Goal: Information Seeking & Learning: Find specific fact

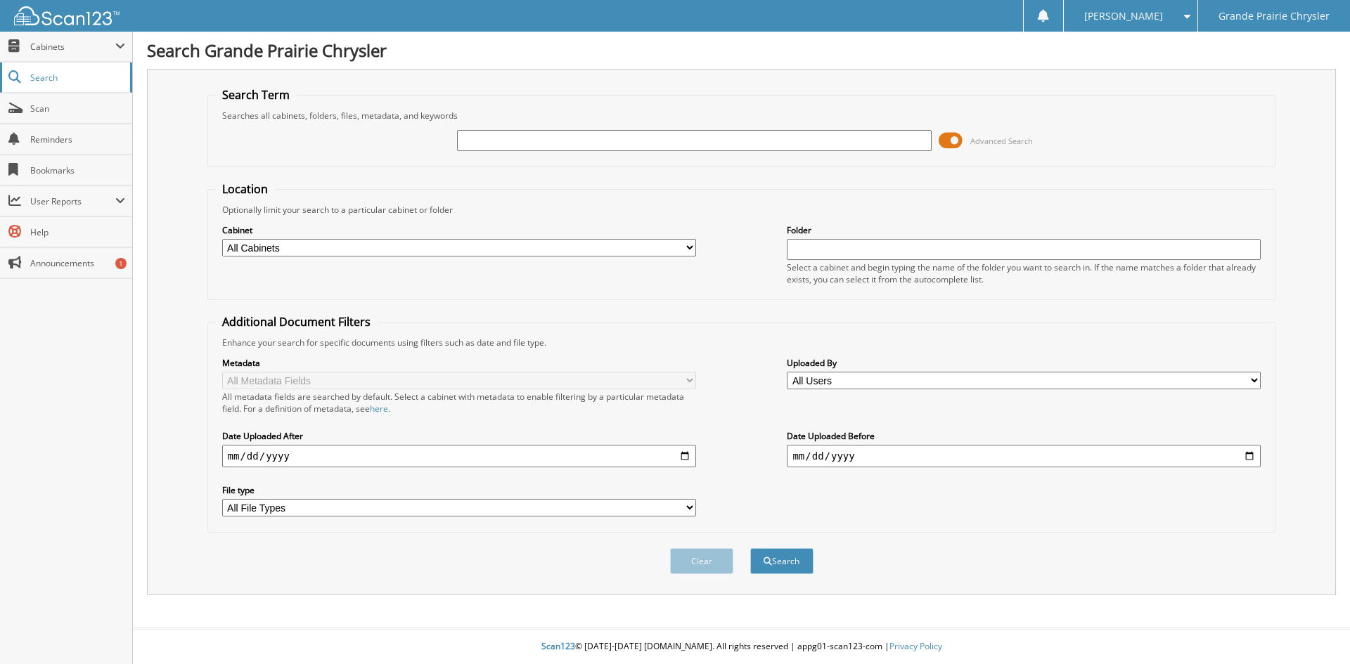
click at [78, 74] on span "Search" at bounding box center [76, 78] width 93 height 12
type input "prince"
click at [750, 548] on button "Search" at bounding box center [781, 561] width 63 height 26
click at [529, 137] on input "text" at bounding box center [694, 140] width 474 height 21
type input "prince"
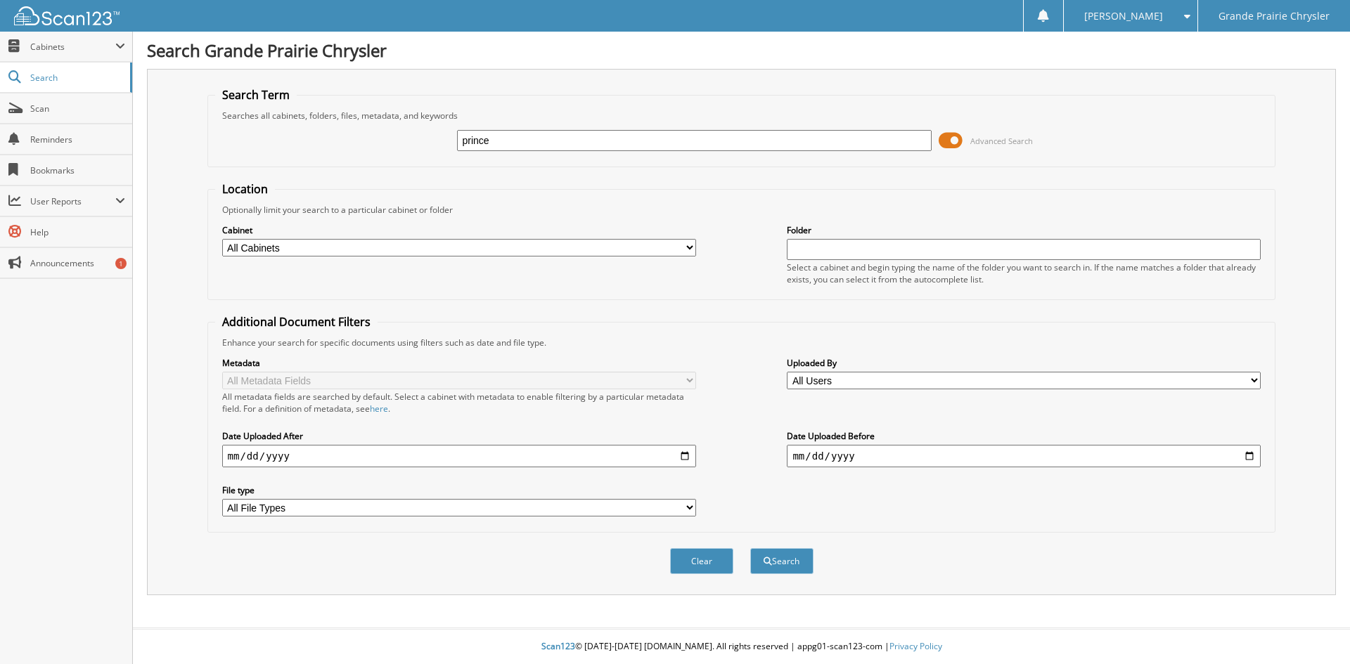
click at [750, 548] on button "Search" at bounding box center [781, 561] width 63 height 26
